Goal: Navigation & Orientation: Go to known website

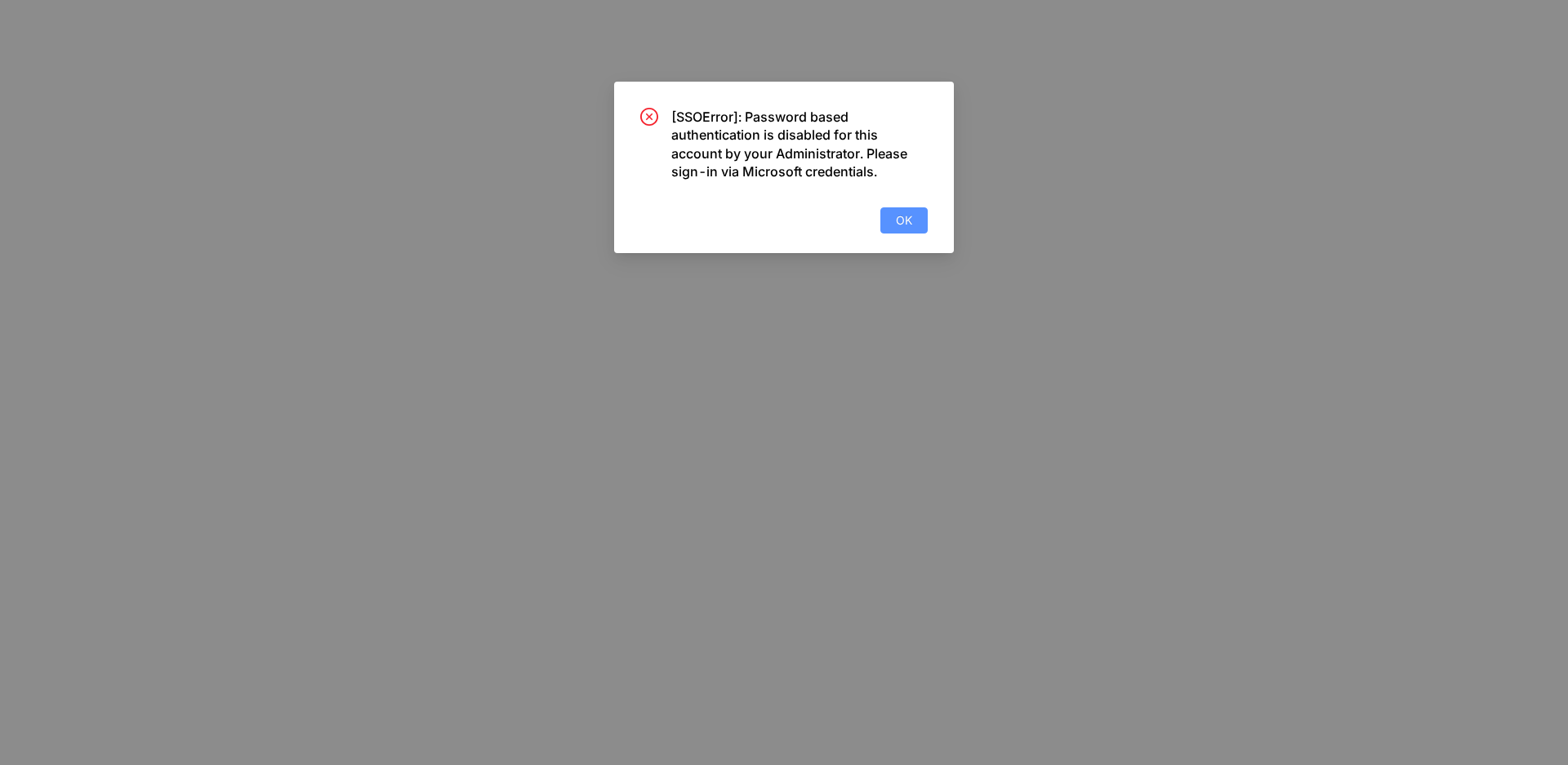
click at [895, 216] on button "OK" at bounding box center [904, 220] width 47 height 26
